Goal: Contribute content: Add original content to the website for others to see

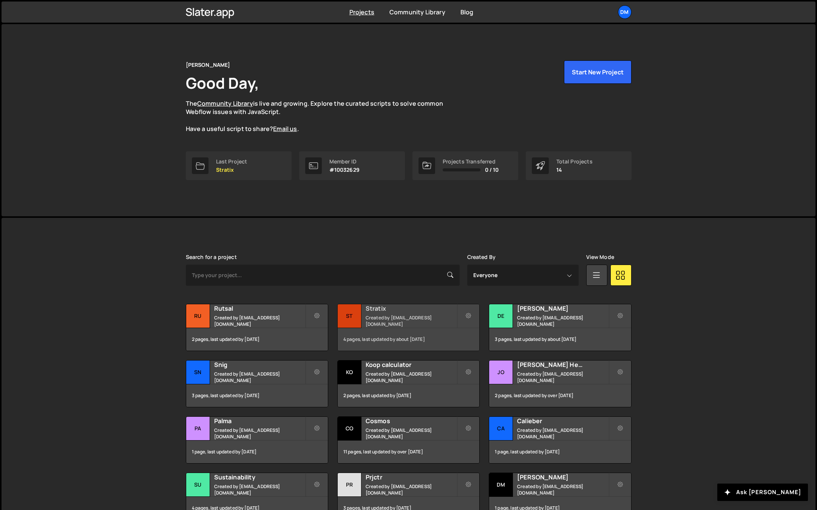
click at [365, 314] on div "Stratix Created by [EMAIL_ADDRESS][DOMAIN_NAME]" at bounding box center [409, 315] width 142 height 23
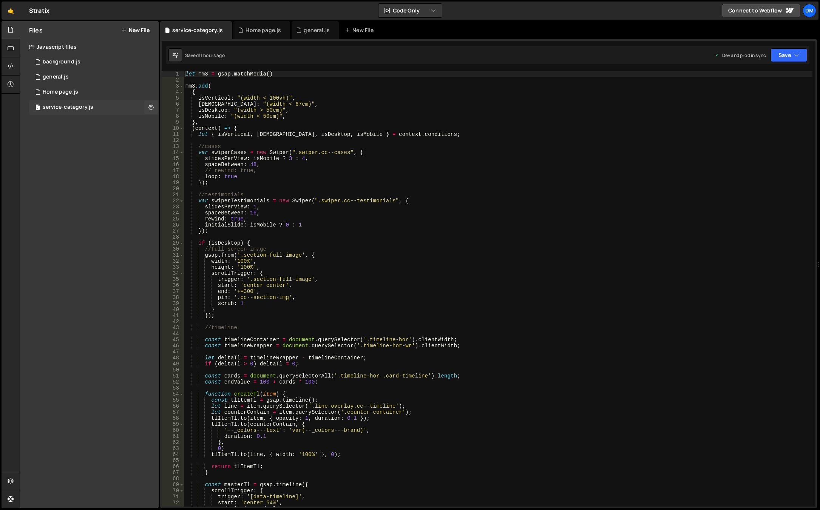
click at [80, 108] on div "service-category.js" at bounding box center [68, 107] width 51 height 7
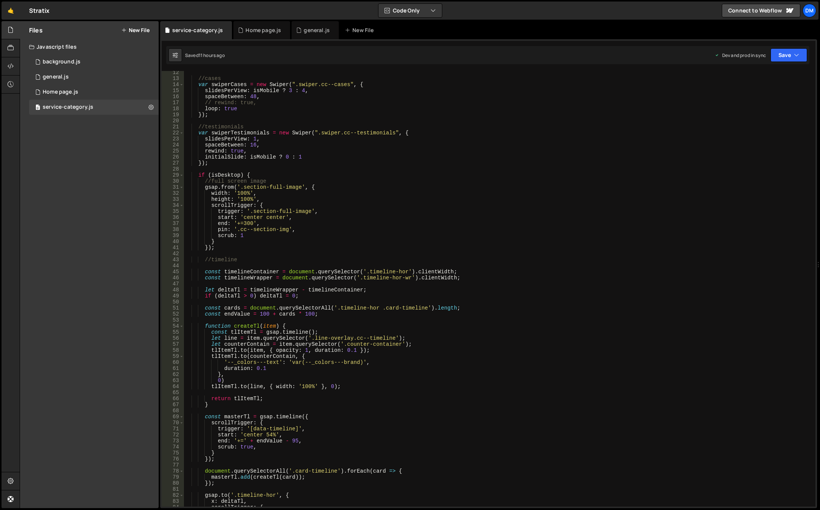
scroll to position [23, 0]
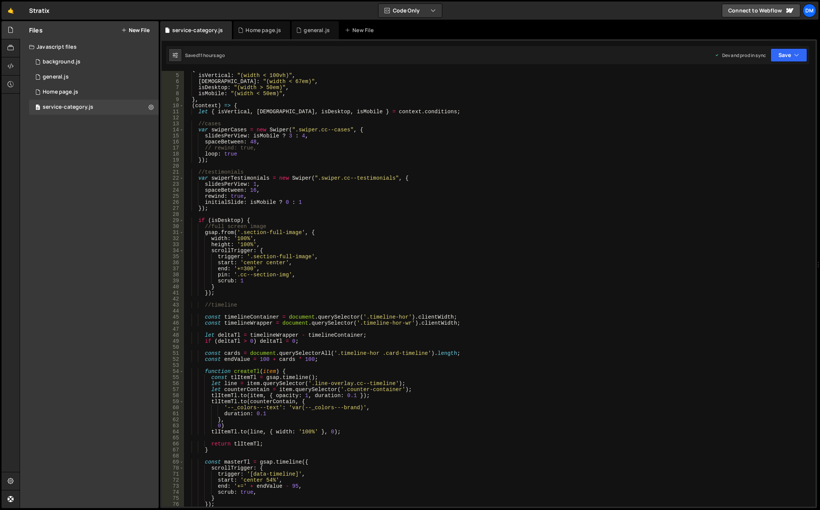
click at [248, 219] on div "{ isVertical : "(width < 100vh)" , [DEMOGRAPHIC_DATA] : "(width < 67em)" , isDe…" at bounding box center [498, 290] width 628 height 448
click at [249, 218] on div "{ isVertical : "(width < 100vh)" , [DEMOGRAPHIC_DATA] : "(width < 67em)" , isDe…" at bounding box center [498, 290] width 628 height 448
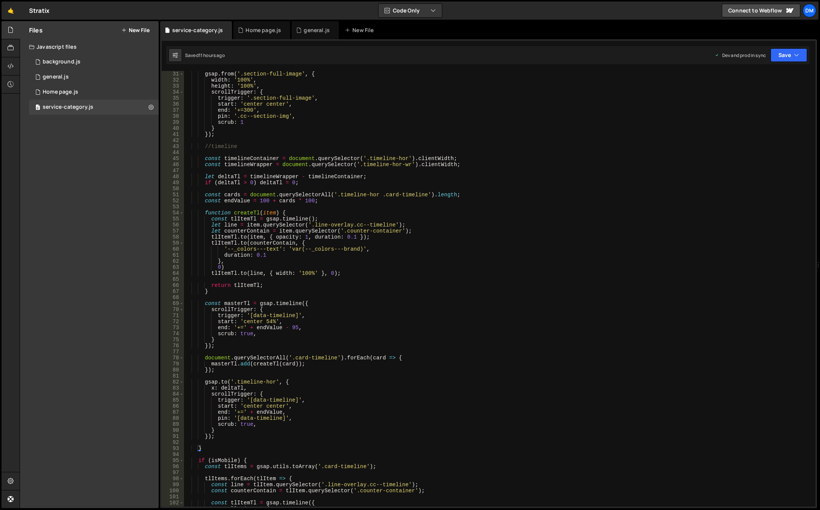
scroll to position [204, 0]
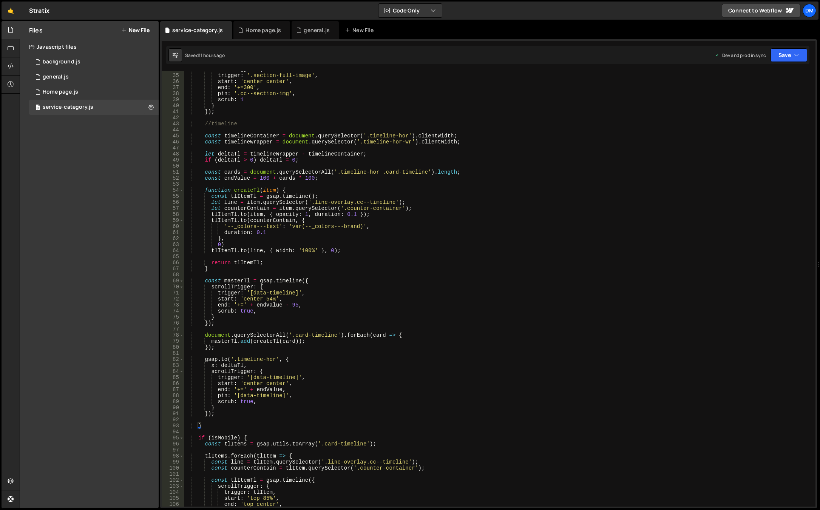
click at [226, 411] on div "scrollTrigger : { trigger : '.section-full-image' , start : 'center center' , e…" at bounding box center [498, 290] width 628 height 448
type textarea "});"
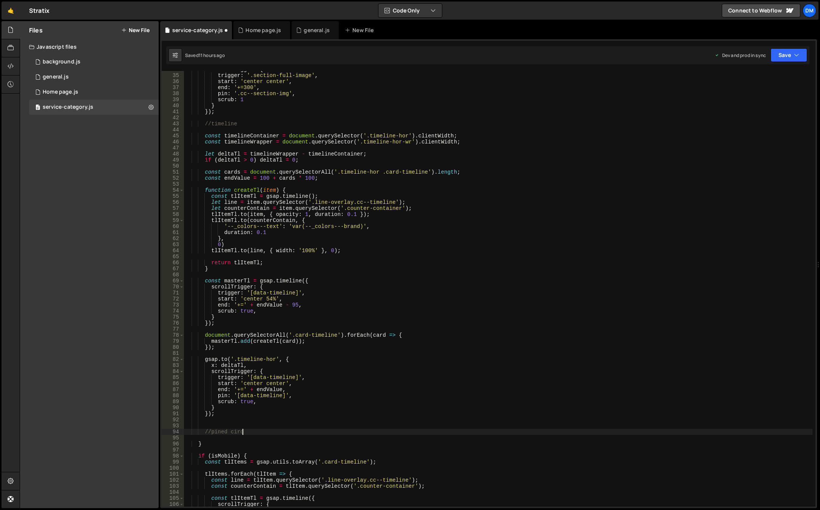
scroll to position [0, 4]
type textarea "//pined circle"
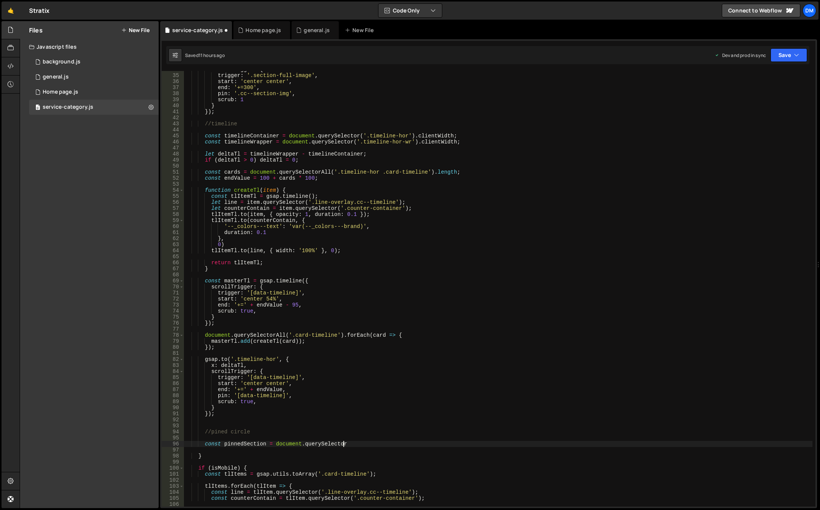
scroll to position [0, 11]
click at [347, 444] on div "scrollTrigger : { trigger : '.section-full-image' , start : 'center center' , e…" at bounding box center [498, 290] width 628 height 448
paste textarea "data-pinned-circle'"
paste textarea "data-pinned-circle"
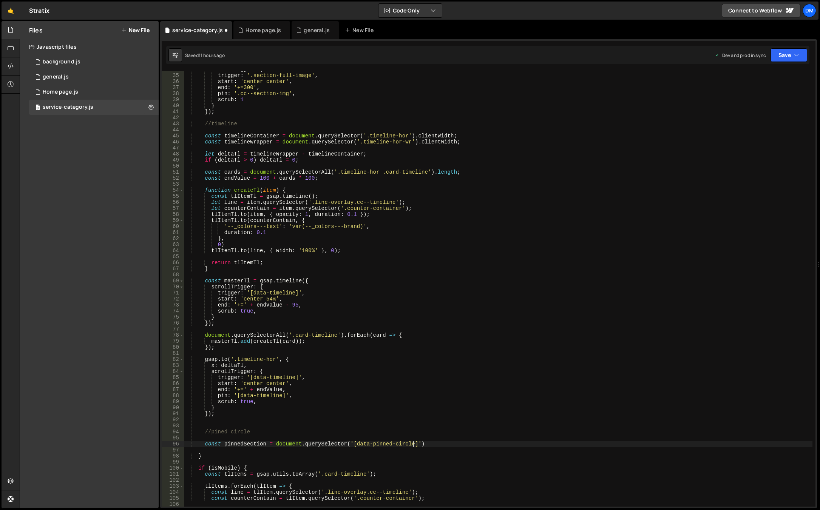
scroll to position [0, 16]
type textarea "const pinnedSection = document.querySelector('[data-pinned-circle]');"
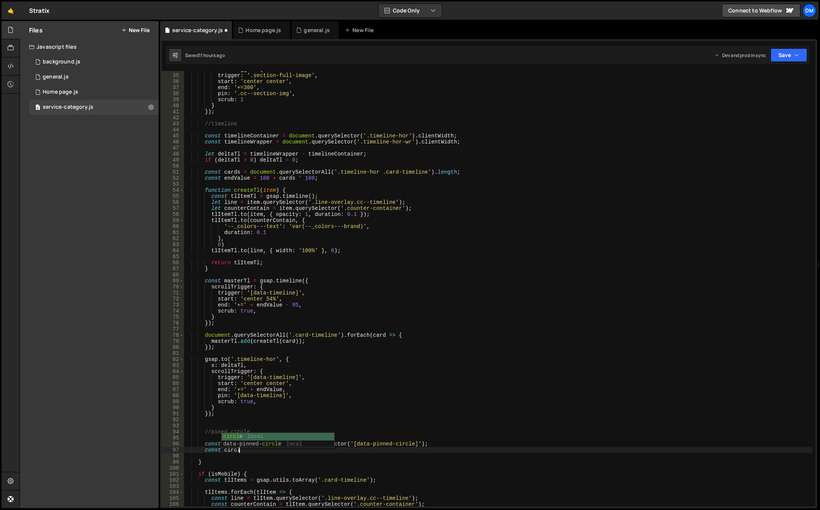
scroll to position [0, 3]
type textarea "const pinnedCircle"
type textarea "}"
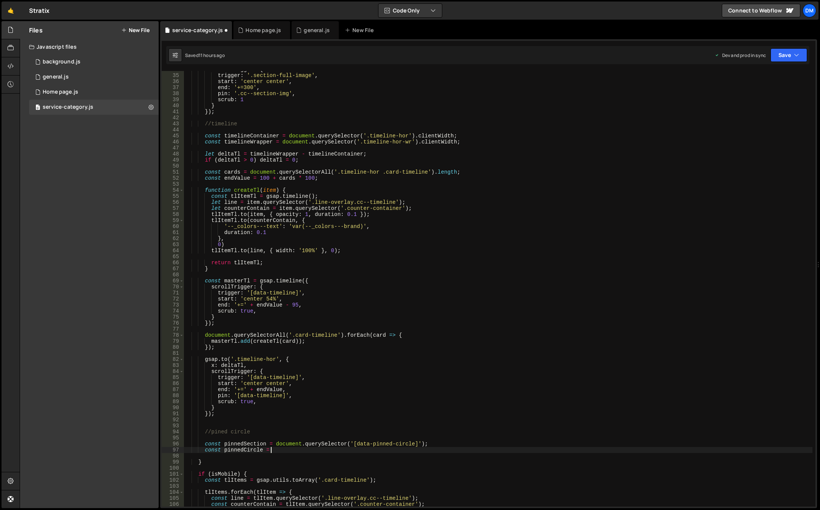
click at [253, 445] on div "scrollTrigger : { trigger : '.section-full-image' , start : 'center center' , e…" at bounding box center [498, 290] width 628 height 448
click at [295, 449] on div "scrollTrigger : { trigger : '.section-full-image' , start : 'center center' , e…" at bounding box center [498, 290] width 628 height 448
paste textarea "pinnedSection"
click at [316, 445] on div "scrollTrigger : { trigger : '.section-full-image' , start : 'center center' , e…" at bounding box center [498, 290] width 628 height 448
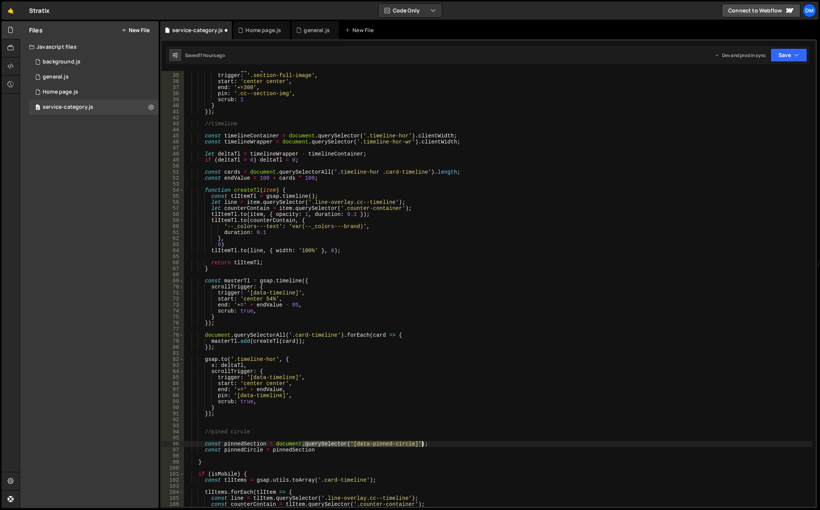
drag, startPoint x: 302, startPoint y: 444, endPoint x: 423, endPoint y: 443, distance: 120.9
click at [423, 443] on div "scrollTrigger : { trigger : '.section-full-image' , start : 'center center' , e…" at bounding box center [498, 290] width 628 height 448
click at [335, 449] on div "scrollTrigger : { trigger : '.section-full-image' , start : 'center center' , e…" at bounding box center [498, 290] width 628 height 448
paste textarea "querySelector('[data-pinned-circle]');"
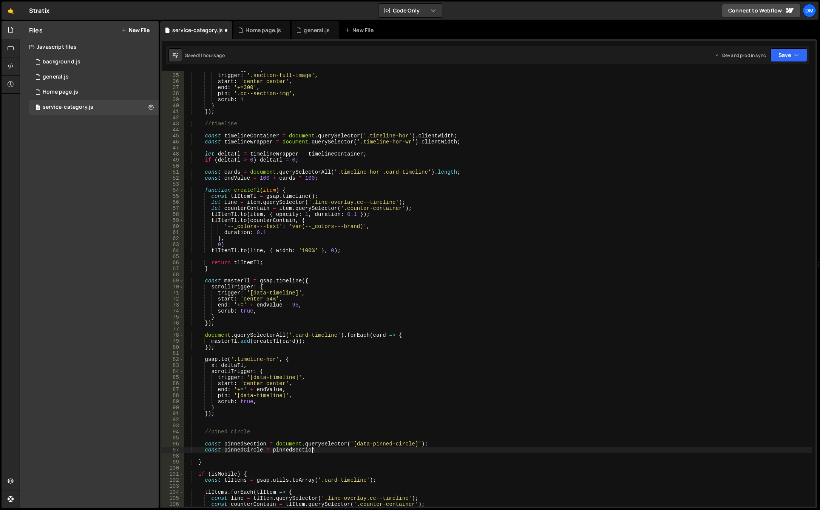
paste textarea "querySelector('[data-pinned-circle]');"
drag, startPoint x: 362, startPoint y: 451, endPoint x: 427, endPoint y: 451, distance: 64.6
click at [427, 451] on div "scrollTrigger : { trigger : '.section-full-image' , start : 'center center' , e…" at bounding box center [498, 290] width 628 height 448
paste textarea "circles-wr"
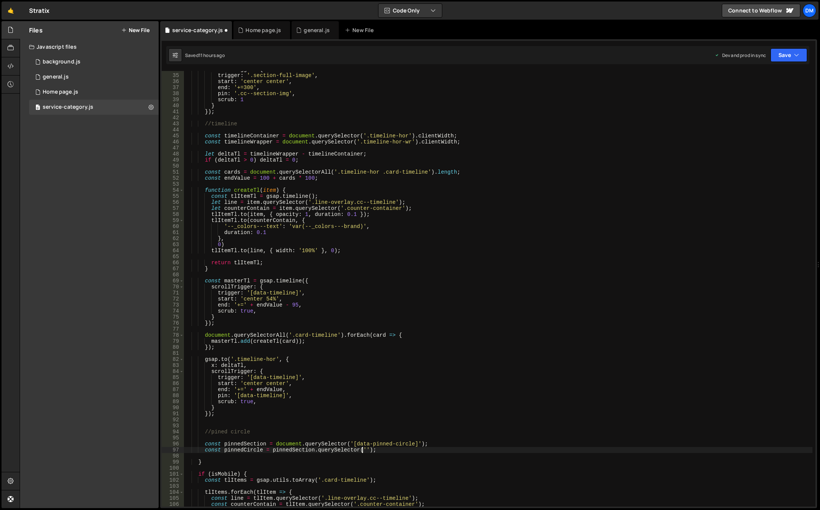
type textarea "const pinnedCircle = pinnedSection.querySelector('.circles-wr');"
click at [419, 448] on div "scrollTrigger : { trigger : '.section-full-image' , start : 'center center' , e…" at bounding box center [498, 290] width 628 height 448
type textarea "g"
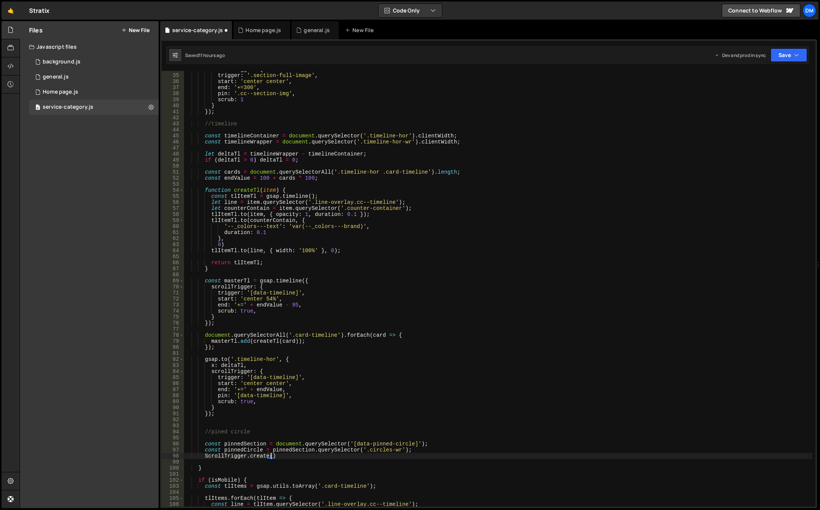
type textarea "ScrollTrigger.create({)"
type textarea "s"
click at [250, 443] on div "scrollTrigger : { trigger : '.section-full-image' , start : 'center center' , e…" at bounding box center [498, 290] width 628 height 448
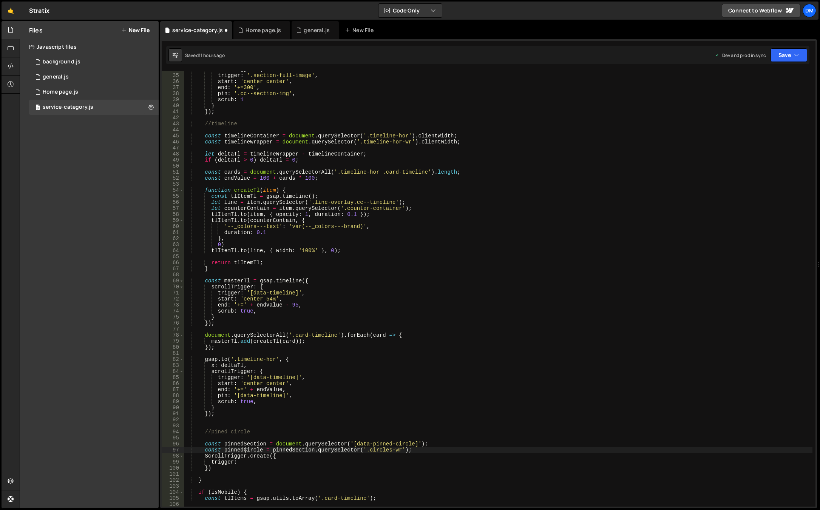
click at [246, 448] on div "scrollTrigger : { trigger : '.section-full-image' , start : 'center center' , e…" at bounding box center [498, 290] width 628 height 448
click at [239, 463] on div "scrollTrigger : { trigger : '.section-full-image' , start : 'center center' , e…" at bounding box center [498, 290] width 628 height 448
paste textarea "pinnedCircle"
type textarea "trigger: pinnedCircle,"
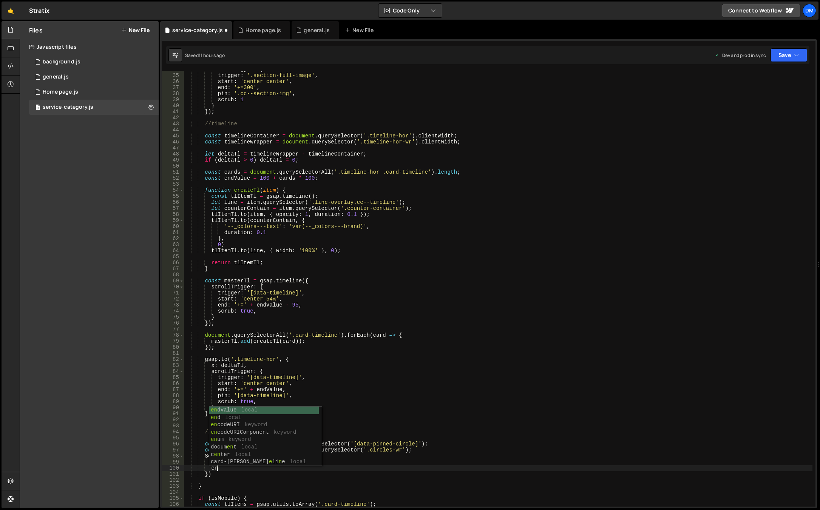
scroll to position [0, 2]
click at [318, 377] on div "scrollTrigger : { trigger : '.section-full-image' , start : 'center center' , e…" at bounding box center [498, 290] width 628 height 448
click at [236, 470] on div "scrollTrigger : { trigger : '.section-full-image' , start : 'center center' , e…" at bounding box center [498, 290] width 628 height 448
click at [215, 468] on div "scrollTrigger : { trigger : '.section-full-image' , start : 'center center' , e…" at bounding box center [498, 290] width 628 height 448
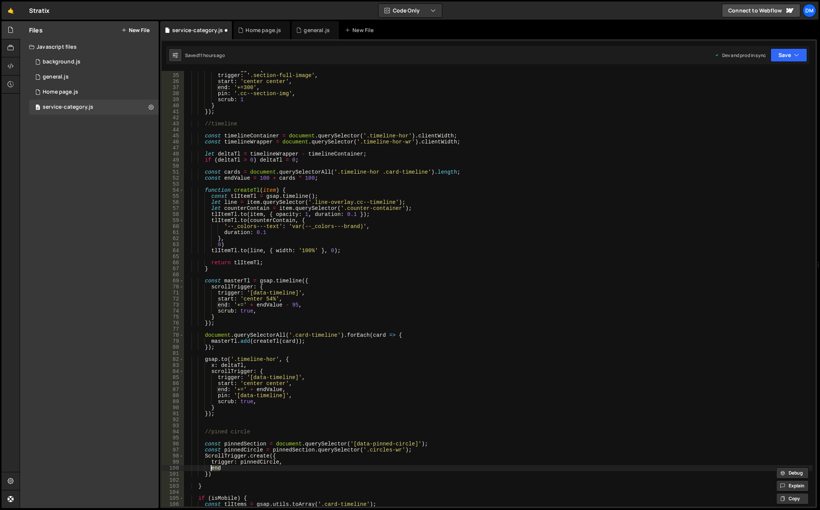
paste textarea "Trigger"
click at [255, 445] on div "scrollTrigger : { trigger : '.section-full-image' , start : 'center center' , e…" at bounding box center [498, 290] width 628 height 448
click at [247, 469] on div "scrollTrigger : { trigger : '.section-full-image' , start : 'center center' , e…" at bounding box center [498, 290] width 628 height 448
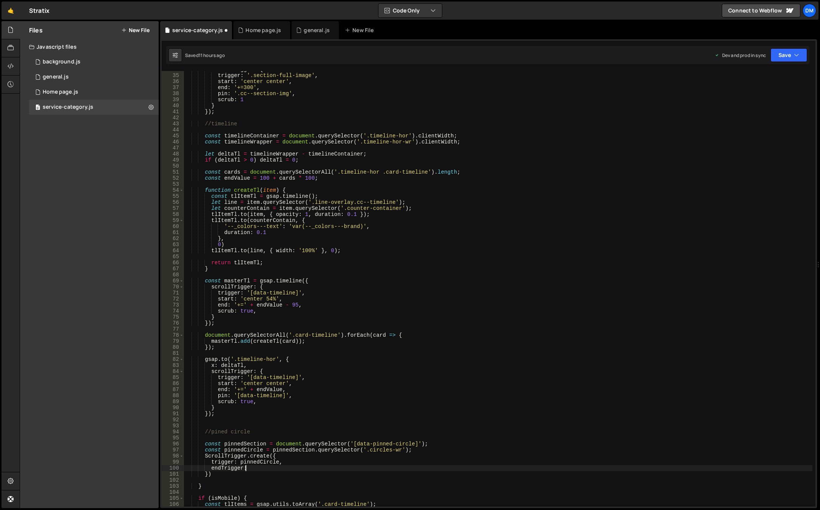
scroll to position [0, 4]
paste textarea "pinnedSection"
type textarea "endTrigger: pinnedSection,"
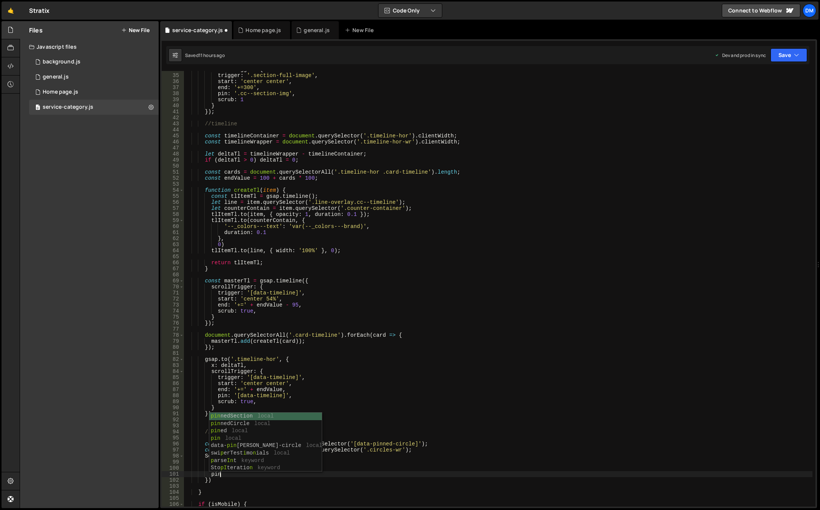
scroll to position [0, 2]
click at [249, 469] on div "scrollTrigger : { trigger : '.section-full-image' , start : 'center center' , e…" at bounding box center [498, 290] width 628 height 448
click at [243, 444] on div "scrollTrigger : { trigger : '.section-full-image' , start : 'center center' , e…" at bounding box center [498, 290] width 628 height 448
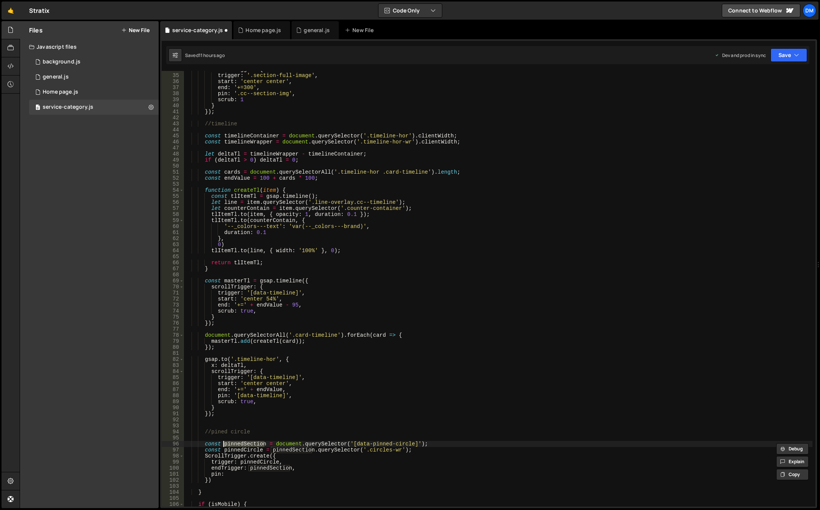
click at [234, 474] on div "scrollTrigger : { trigger : '.section-full-image' , start : 'center center' , e…" at bounding box center [498, 290] width 628 height 448
paste textarea "pinnedSection"
type textarea "pin: pinnedSection,"
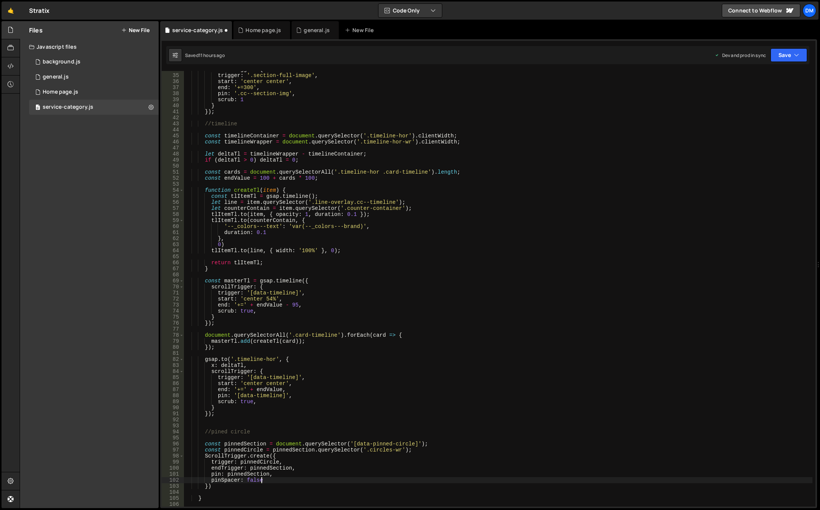
type textarea "pinSpacer: false,"
type textarea "start: 'top top'"
click at [248, 450] on div "scrollTrigger : { trigger : '.section-full-image' , start : 'center center' , e…" at bounding box center [498, 290] width 628 height 448
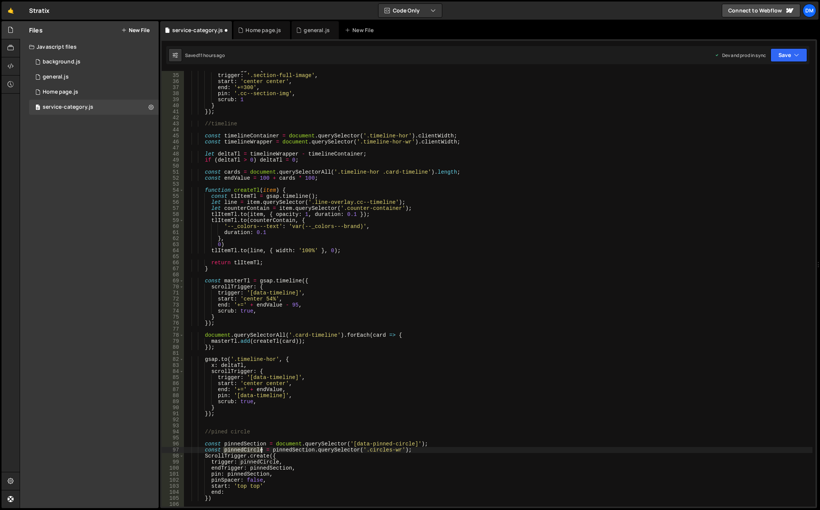
click at [248, 450] on div "scrollTrigger : { trigger : '.section-full-image' , start : 'center center' , e…" at bounding box center [498, 290] width 628 height 448
click at [237, 474] on div "scrollTrigger : { trigger : '.section-full-image' , start : 'center center' , e…" at bounding box center [498, 290] width 628 height 448
paste textarea "Circle"
click at [323, 471] on div "scrollTrigger : { trigger : '.section-full-image' , start : 'center center' , e…" at bounding box center [498, 290] width 628 height 448
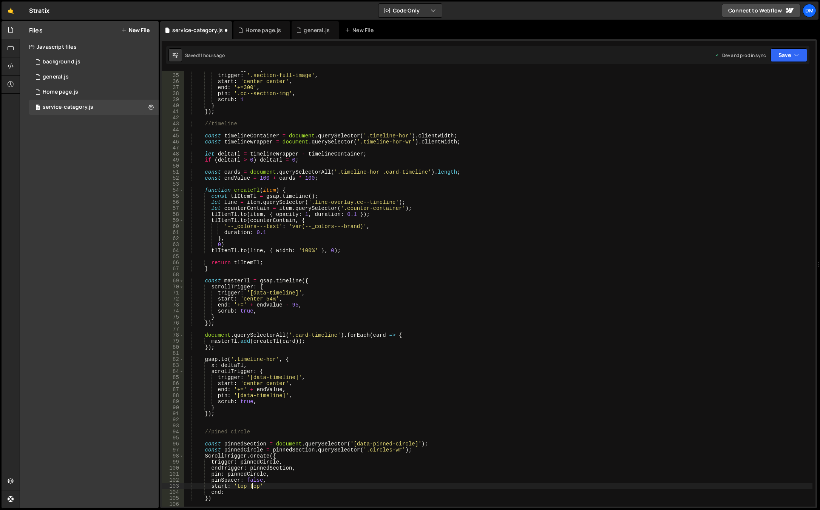
click at [252, 489] on div "scrollTrigger : { trigger : '.section-full-image' , start : 'center center' , e…" at bounding box center [498, 290] width 628 height 448
click at [250, 491] on div "scrollTrigger : { trigger : '.section-full-image' , start : 'center center' , e…" at bounding box center [498, 290] width 628 height 448
click at [592, 400] on div "scrollTrigger : { trigger : '.section-full-image' , start : 'center center' , e…" at bounding box center [498, 290] width 628 height 448
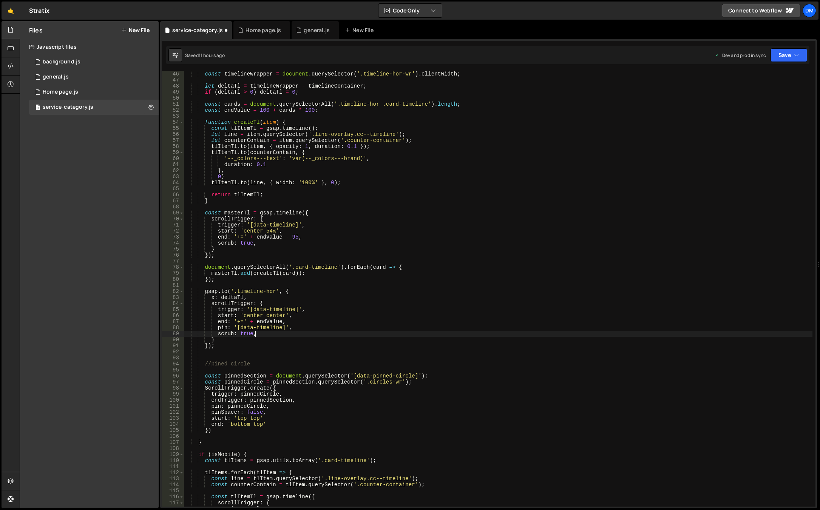
scroll to position [295, 0]
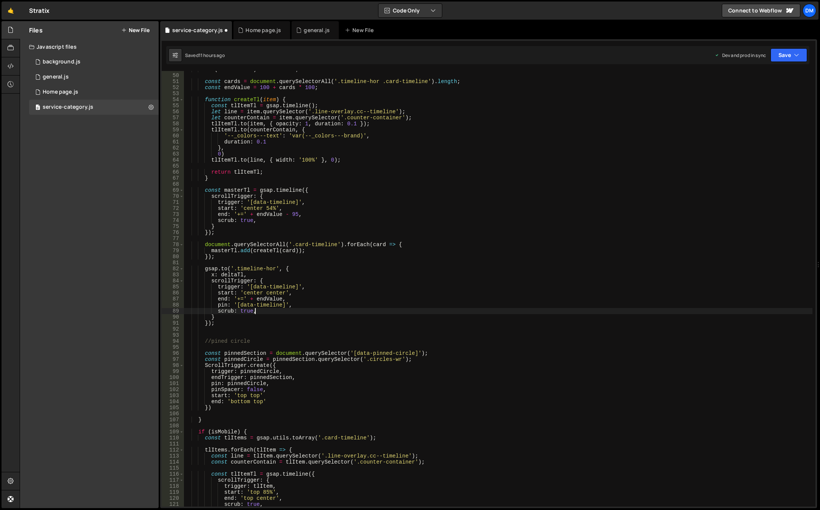
click at [271, 366] on div "if ( deltaTl > 0 ) deltaTl = 0 ; const cards = document . querySelectorAll ( '.…" at bounding box center [498, 290] width 628 height 448
drag, startPoint x: 787, startPoint y: 54, endPoint x: 767, endPoint y: 82, distance: 34.8
click at [786, 54] on button "Save" at bounding box center [788, 55] width 37 height 14
click at [752, 94] on div "Save to Production S" at bounding box center [763, 98] width 79 height 8
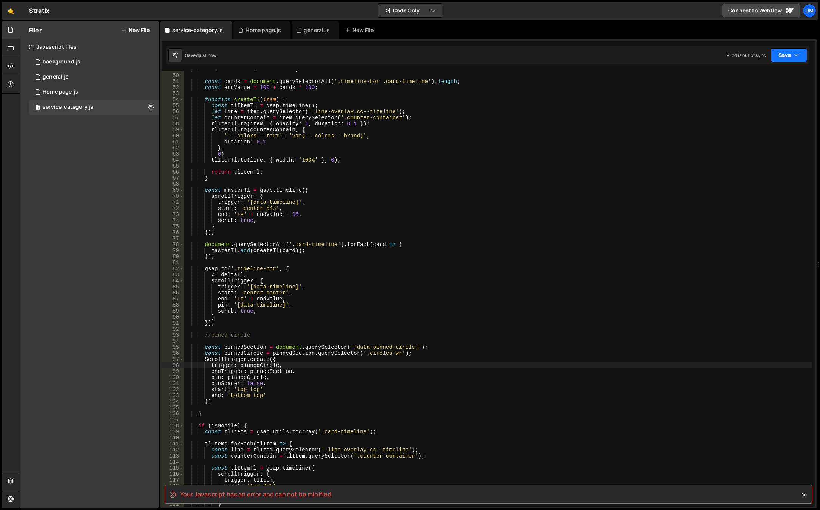
drag, startPoint x: 775, startPoint y: 54, endPoint x: 768, endPoint y: 62, distance: 10.1
click at [775, 54] on button "Save" at bounding box center [788, 55] width 37 height 14
click at [400, 310] on div "if ( deltaTl > 0 ) deltaTl = 0 ; const cards = document . querySelectorAll ( '.…" at bounding box center [498, 290] width 628 height 448
click at [283, 391] on div "if ( deltaTl > 0 ) deltaTl = 0 ; const cards = document . querySelectorAll ( '.…" at bounding box center [498, 290] width 628 height 448
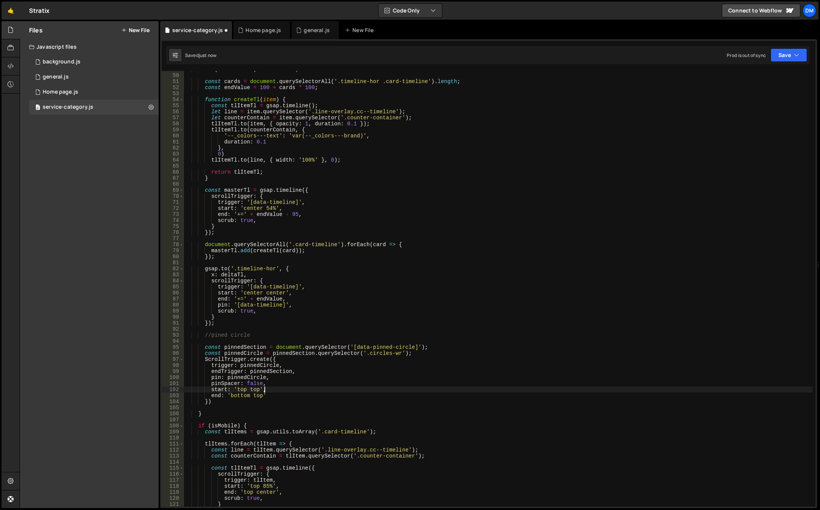
click at [492, 312] on div "if ( deltaTl > 0 ) deltaTl = 0 ; const cards = document . querySelectorAll ( '.…" at bounding box center [498, 290] width 628 height 448
type textarea "scrub: true,"
click at [784, 53] on button "Save" at bounding box center [788, 55] width 37 height 14
click at [743, 96] on div "Save to Production S" at bounding box center [763, 98] width 79 height 8
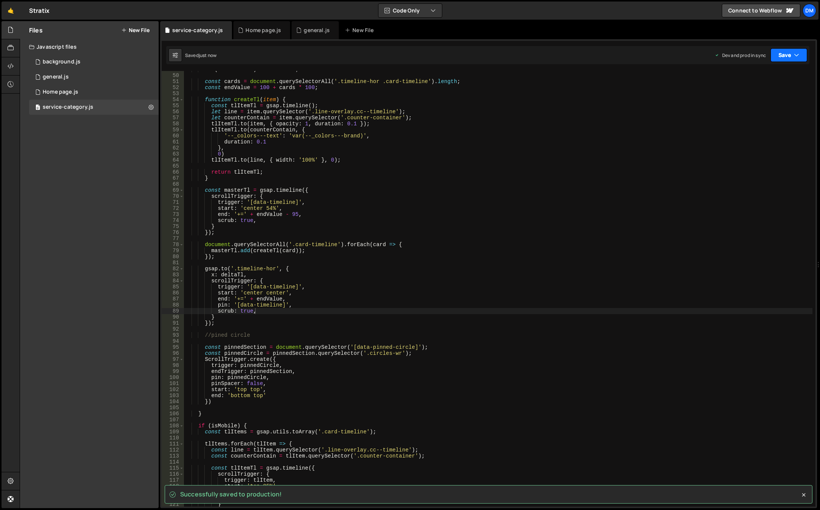
drag, startPoint x: 773, startPoint y: 58, endPoint x: 756, endPoint y: 73, distance: 22.2
click at [773, 58] on button "Save" at bounding box center [788, 55] width 37 height 14
click at [748, 77] on div "Save to Staging S" at bounding box center [763, 74] width 79 height 8
